Goal: Use online tool/utility: Utilize a website feature to perform a specific function

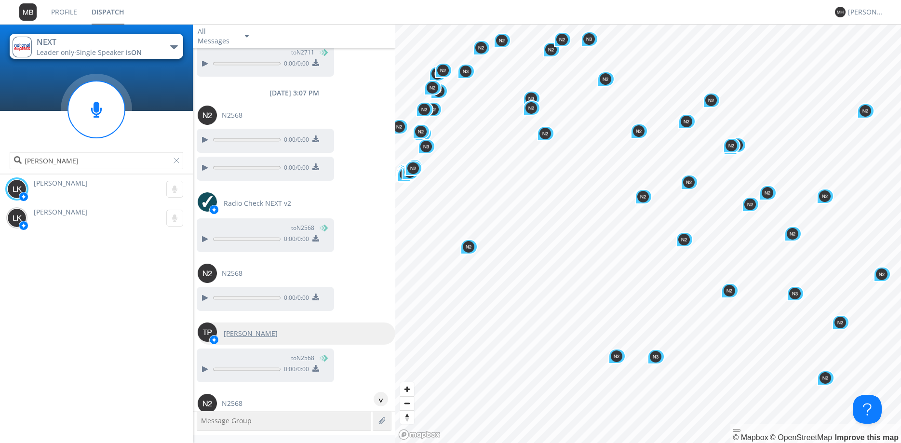
scroll to position [5536, 0]
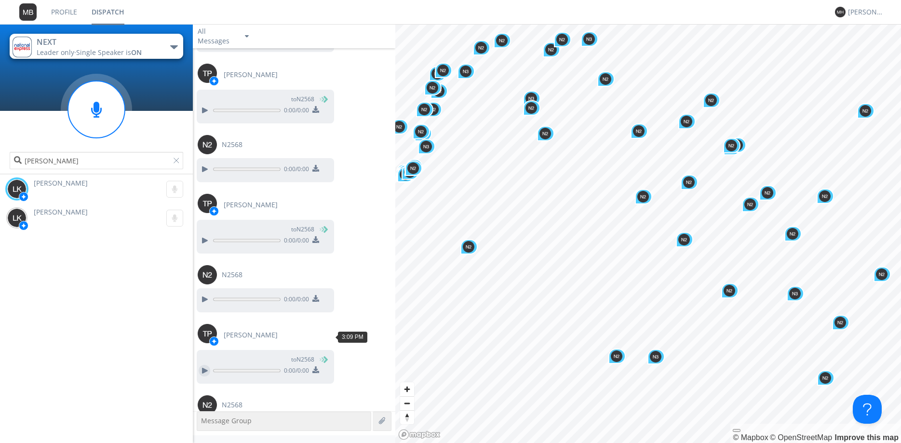
click at [204, 365] on div at bounding box center [205, 371] width 12 height 12
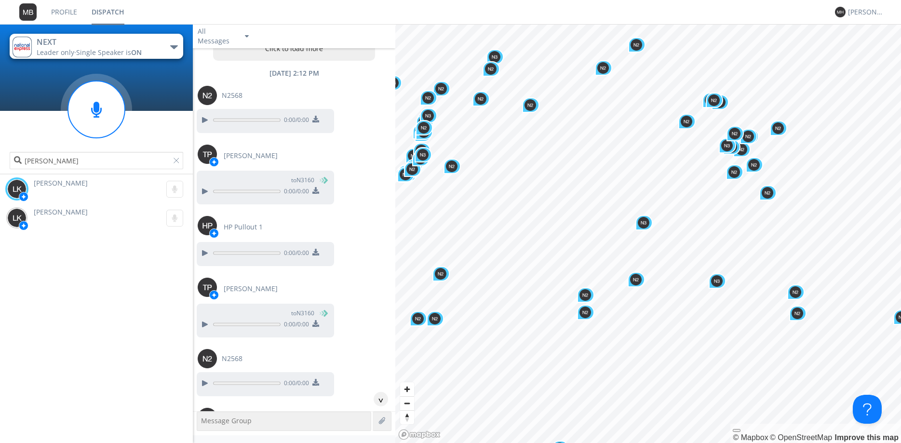
scroll to position [0, 0]
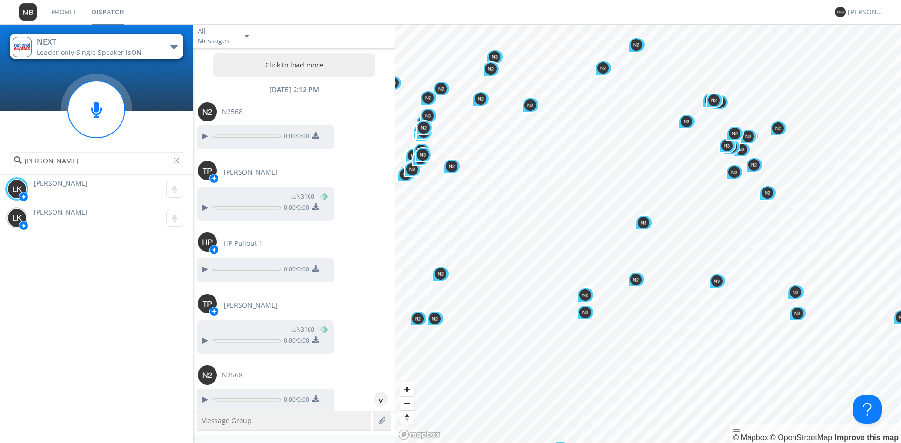
click at [312, 70] on button "Click to load more" at bounding box center [294, 65] width 162 height 24
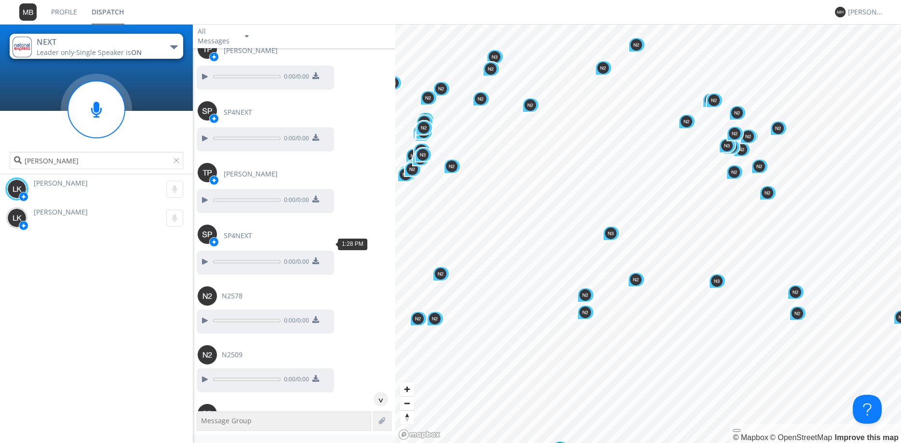
scroll to position [33791, 0]
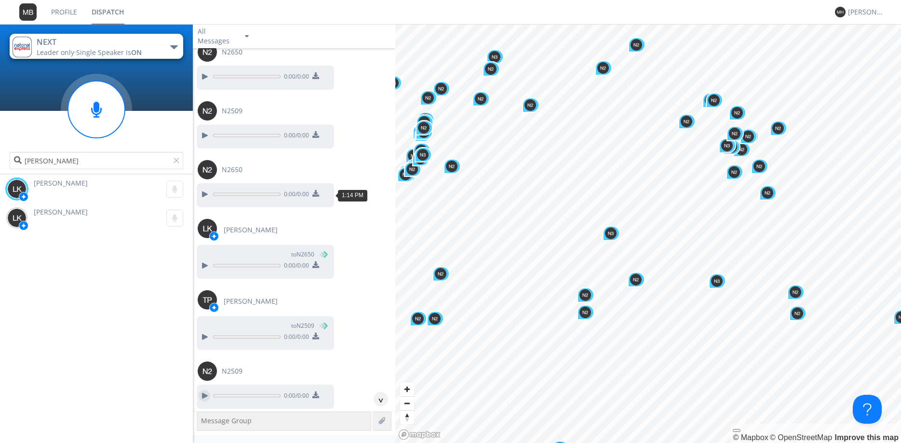
click at [208, 390] on div at bounding box center [205, 396] width 12 height 12
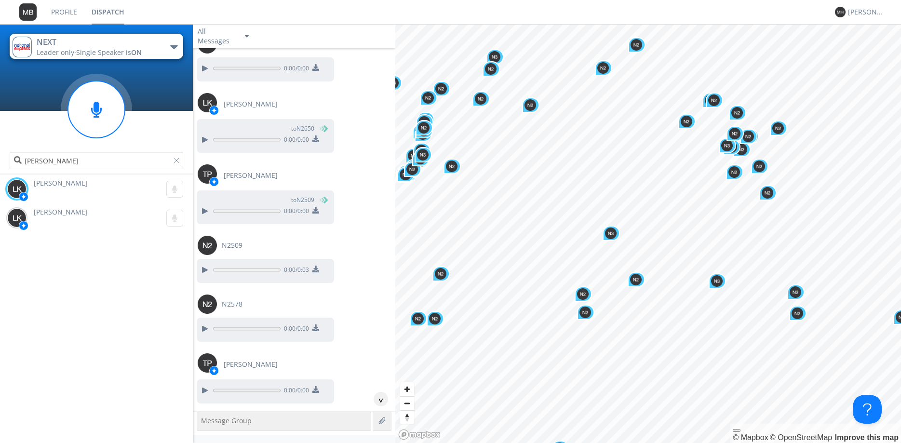
scroll to position [33955, 0]
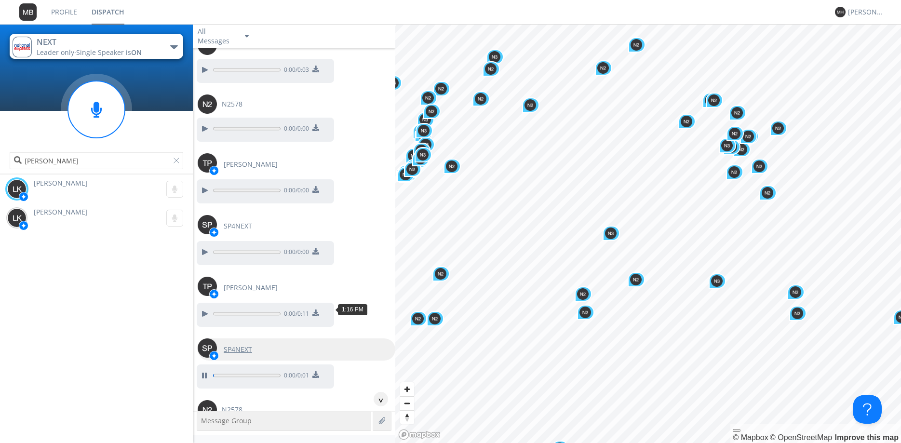
scroll to position [34120, 0]
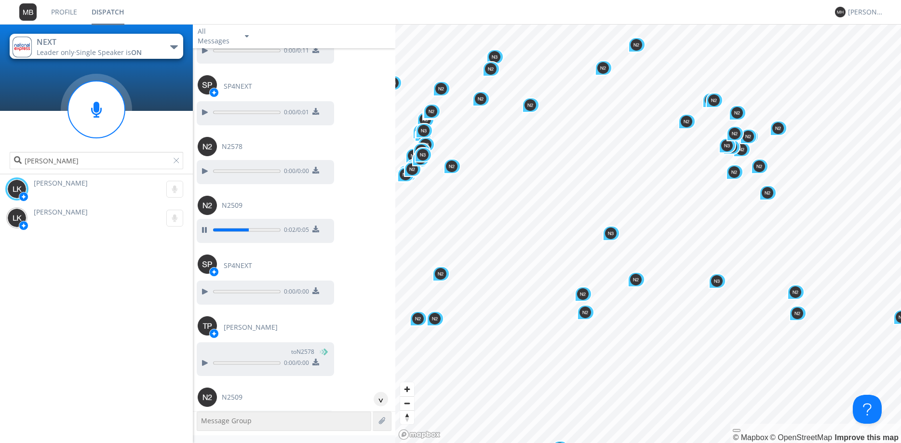
scroll to position [34395, 0]
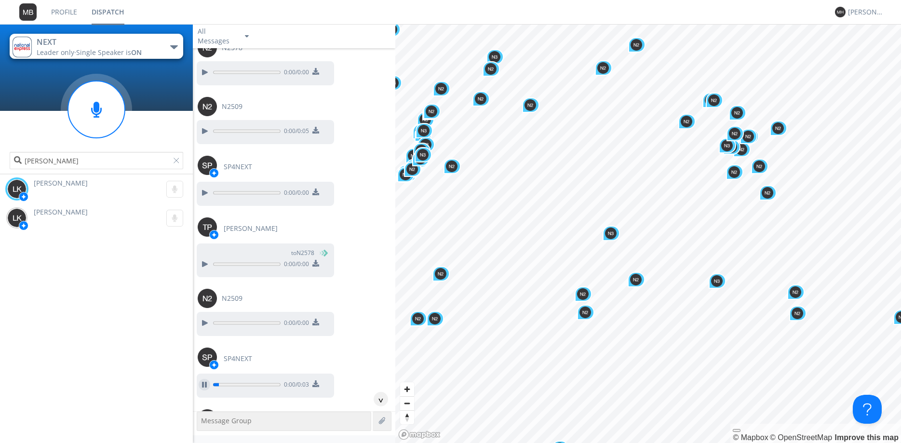
scroll to position [34560, 0]
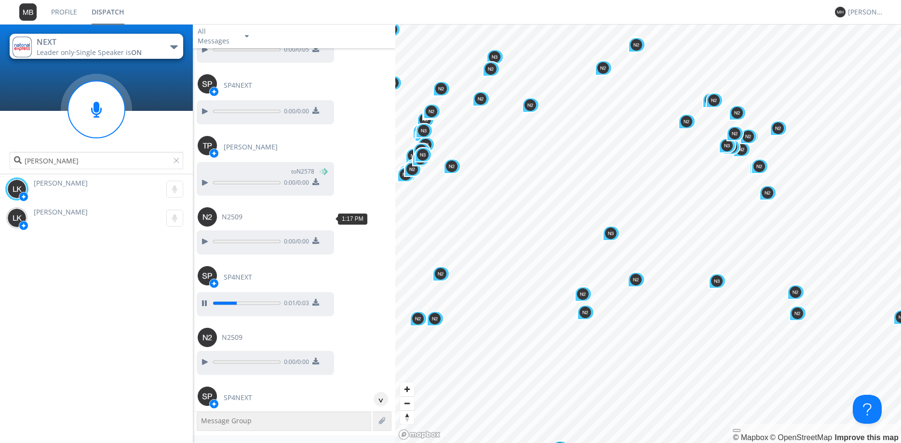
click at [205, 418] on div at bounding box center [205, 424] width 12 height 12
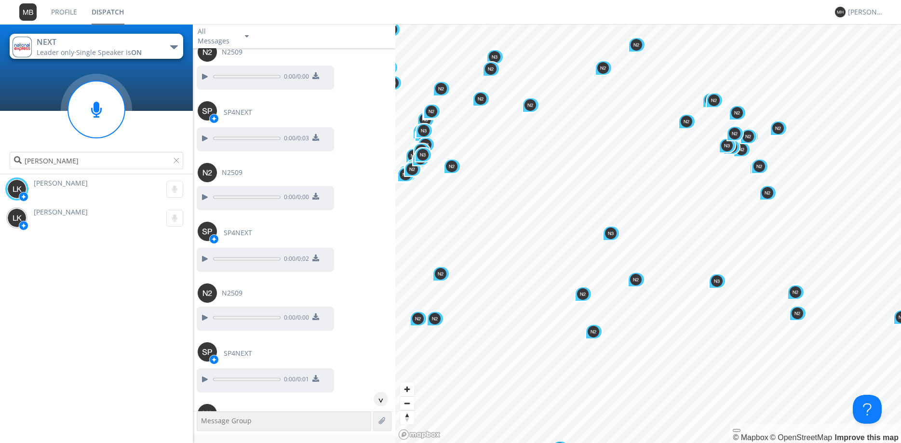
scroll to position [34779, 0]
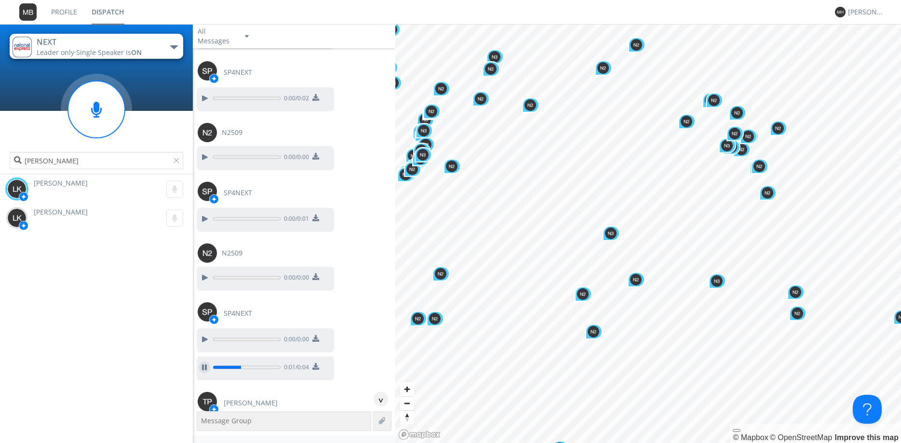
scroll to position [34889, 0]
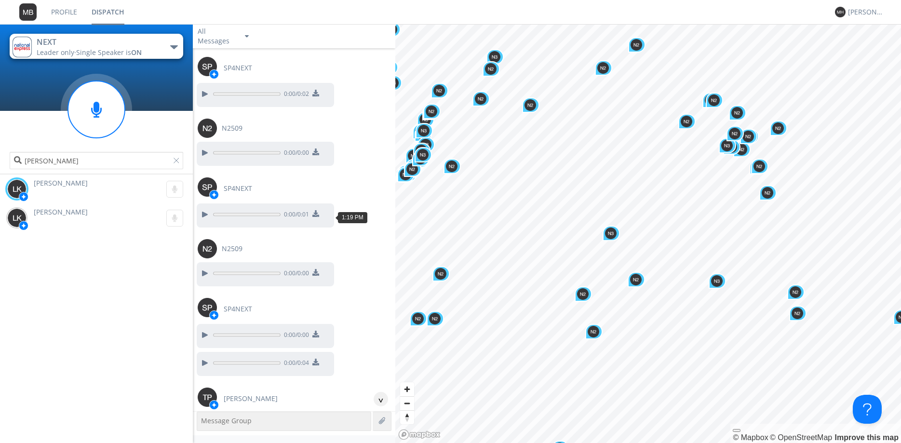
click at [205, 419] on div at bounding box center [205, 425] width 12 height 12
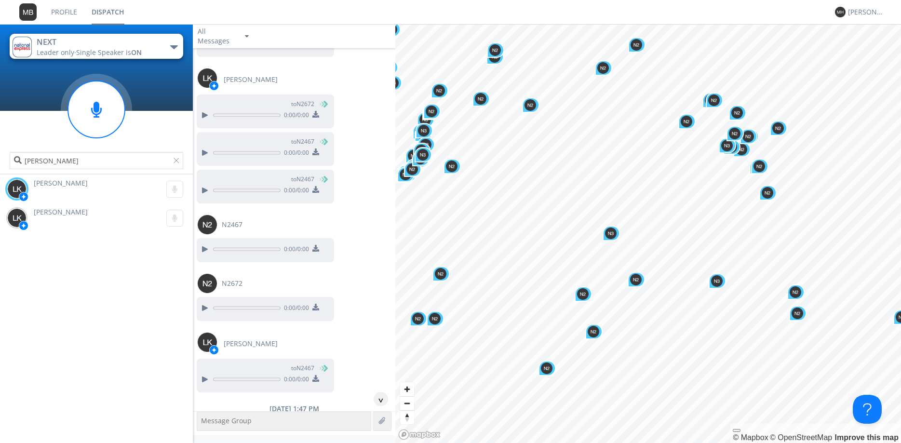
scroll to position [36702, 0]
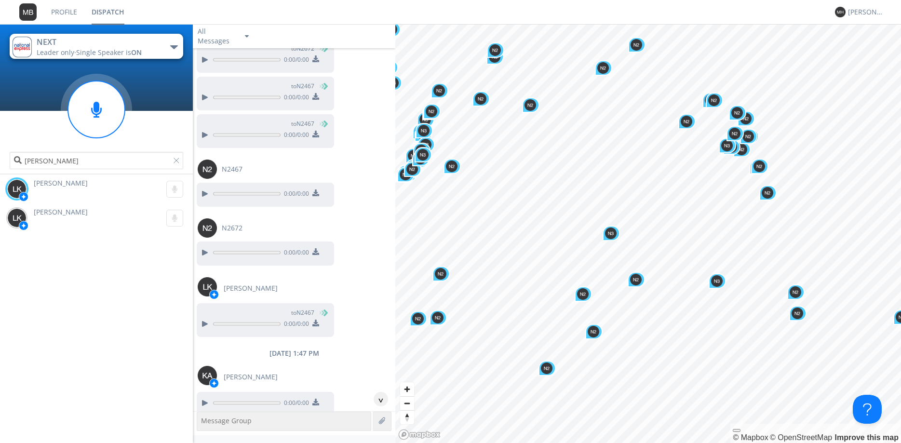
scroll to position [36757, 0]
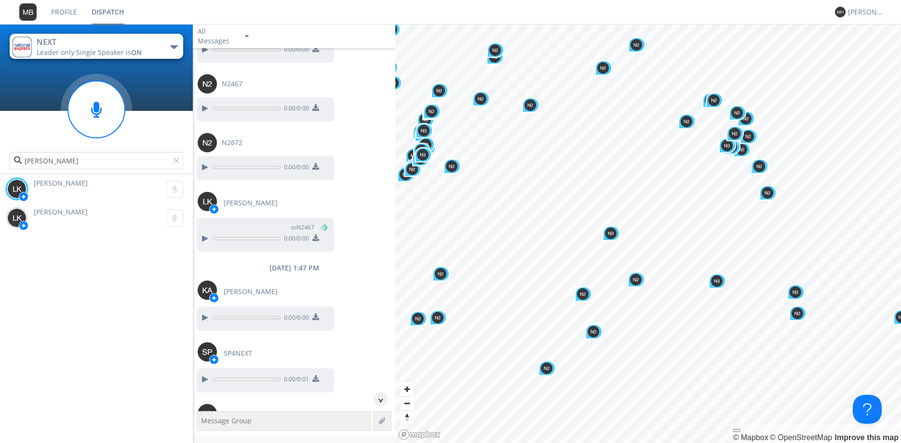
scroll to position [36867, 0]
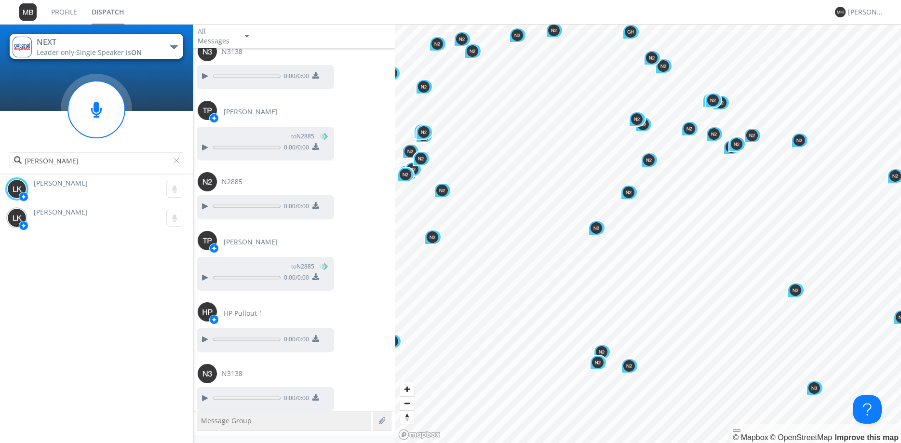
scroll to position [49882, 0]
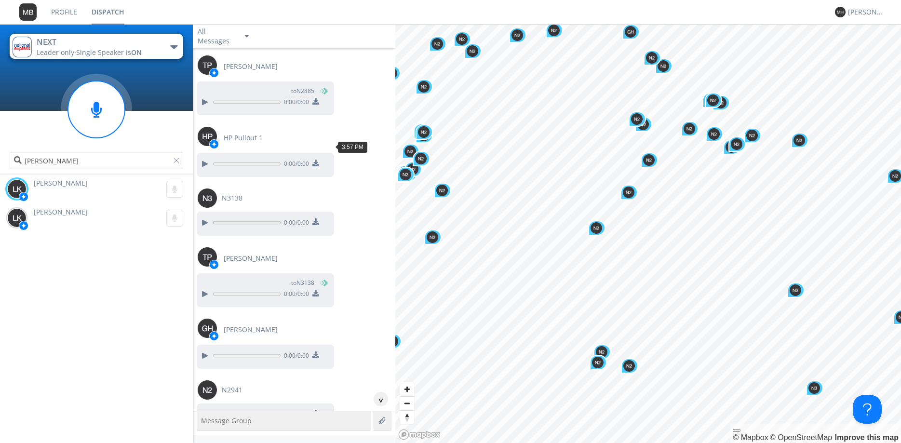
scroll to position [49497, 0]
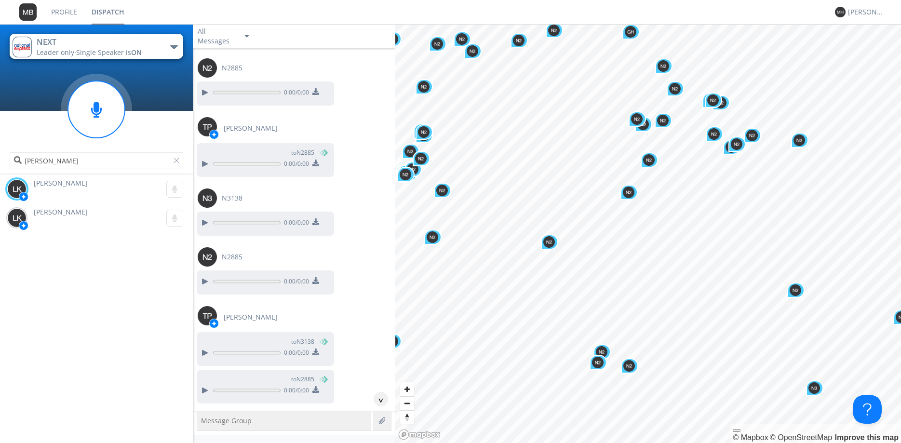
scroll to position [49223, 0]
click at [208, 442] on div at bounding box center [205, 450] width 12 height 12
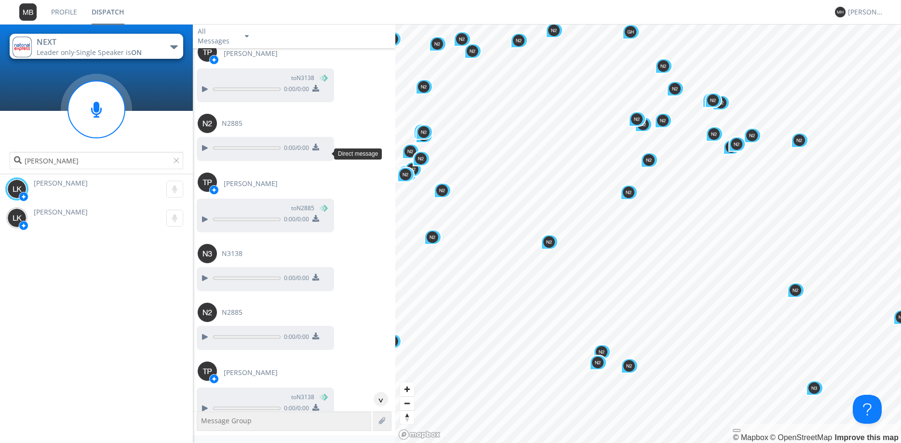
scroll to position [49113, 0]
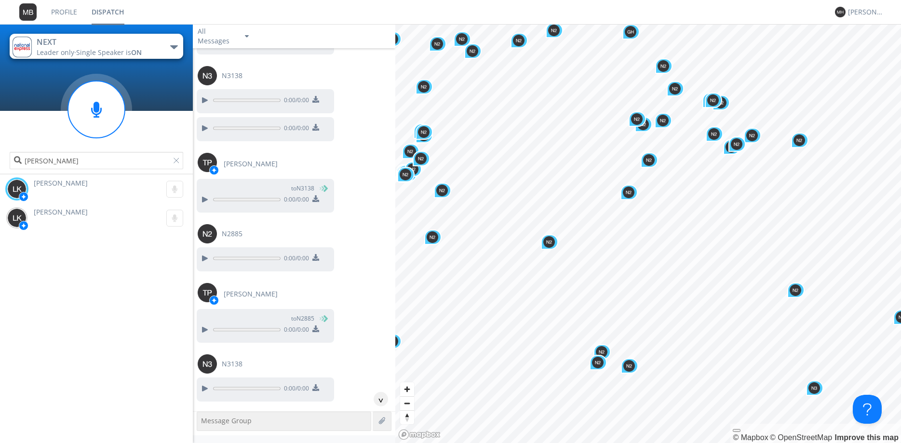
scroll to position [49003, 0]
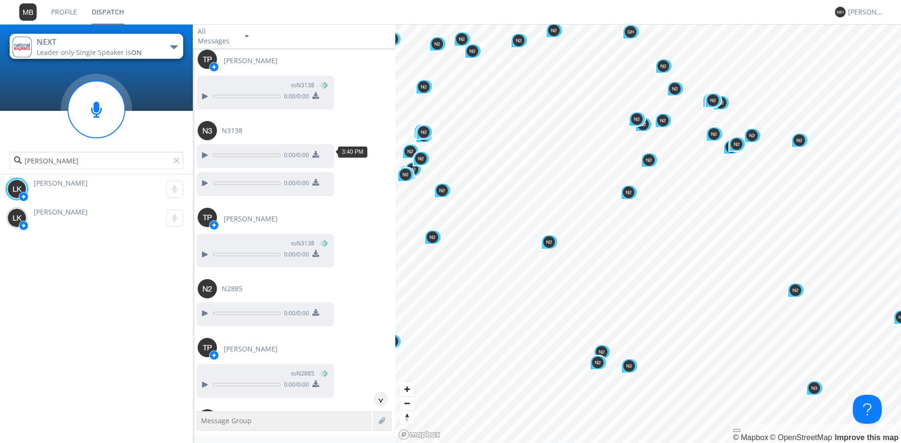
click at [206, 438] on div at bounding box center [205, 444] width 12 height 12
